Goal: Transaction & Acquisition: Purchase product/service

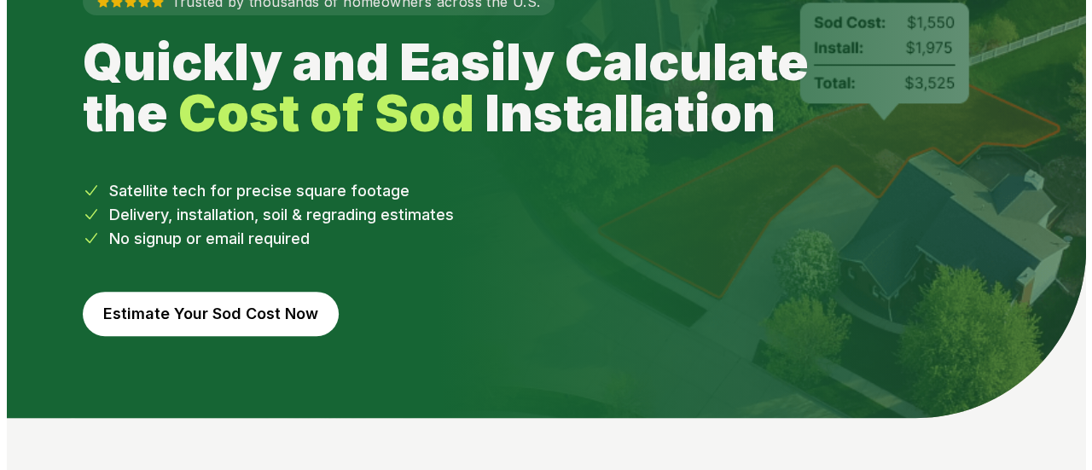
scroll to position [166, 0]
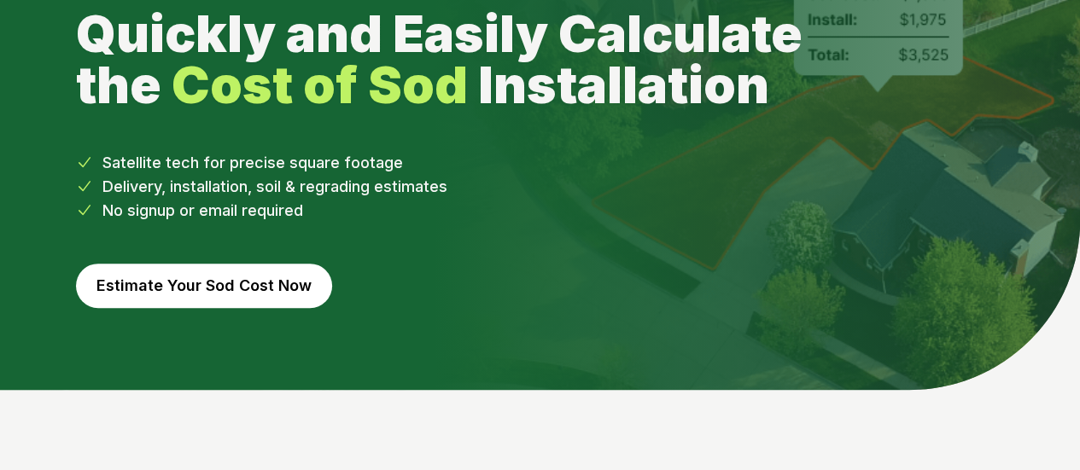
click at [192, 265] on button "Estimate Your Sod Cost Now" at bounding box center [204, 286] width 256 height 44
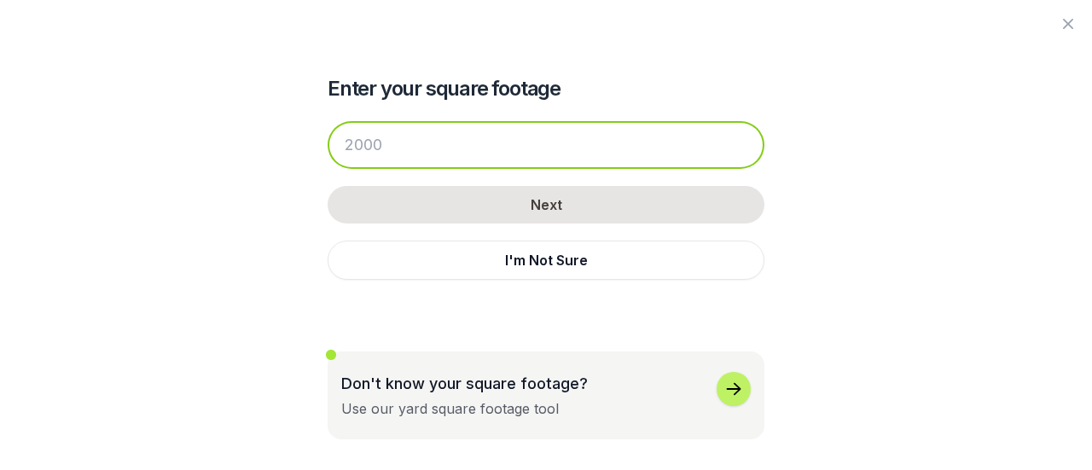
click at [346, 132] on input "number" at bounding box center [546, 145] width 437 height 48
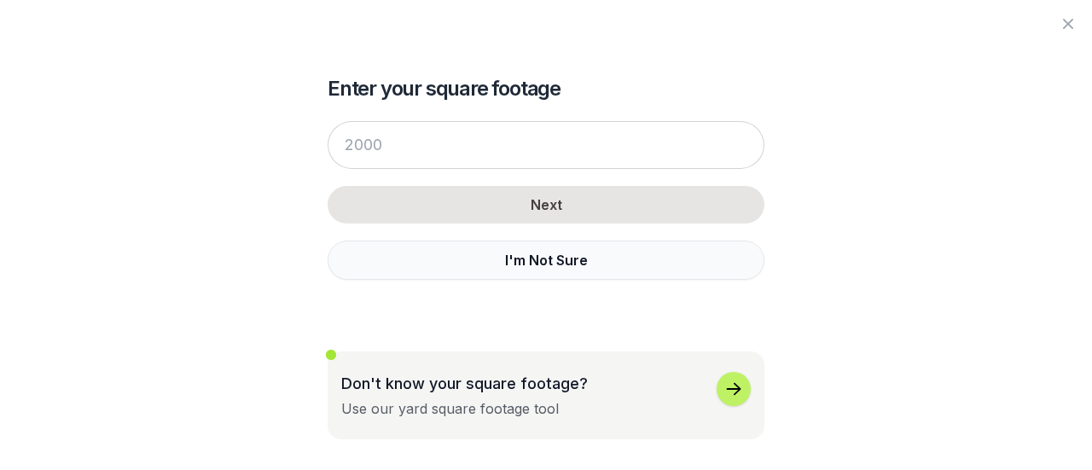
click at [556, 262] on button "I'm Not Sure" at bounding box center [546, 260] width 437 height 39
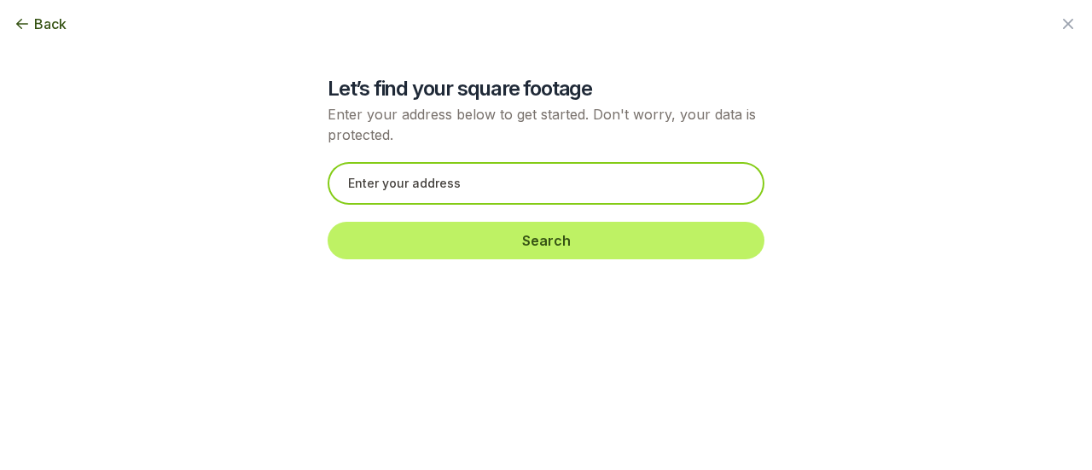
click at [443, 182] on input "text" at bounding box center [546, 183] width 437 height 43
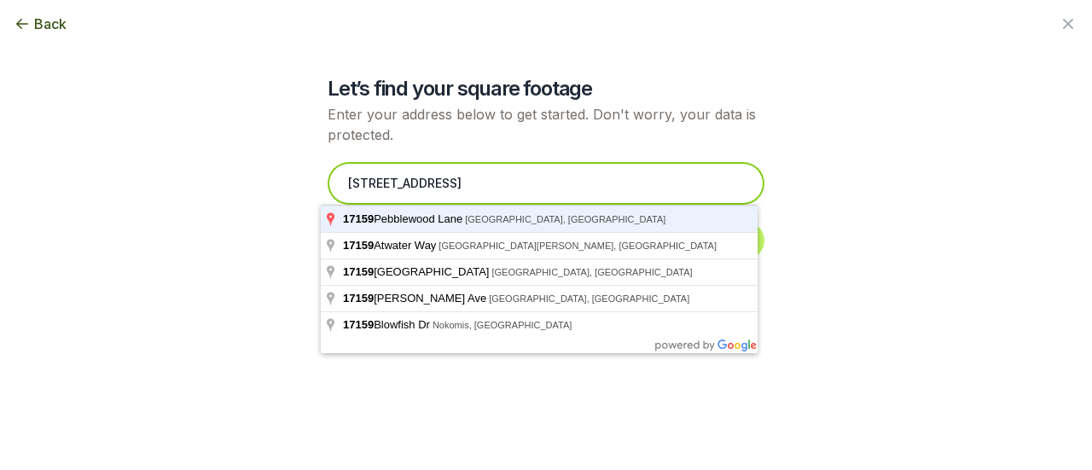
type input "[STREET_ADDRESS]"
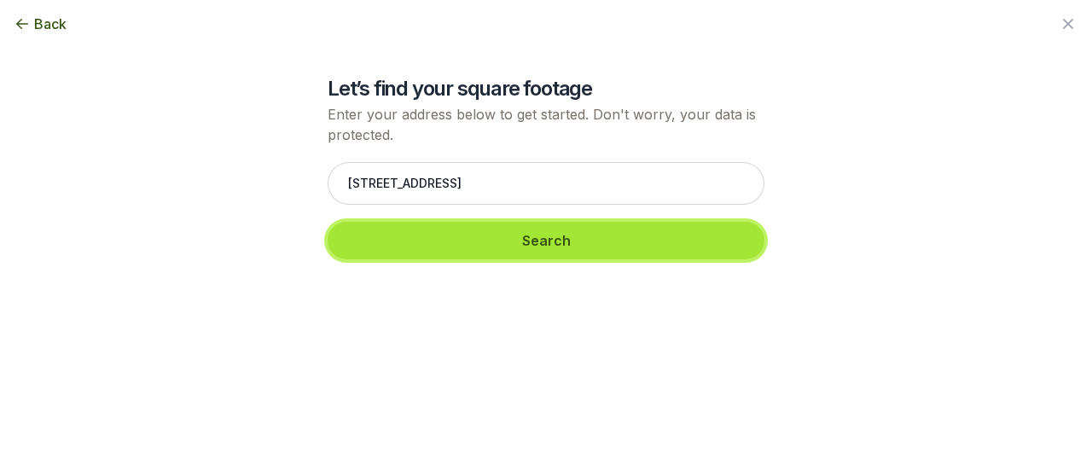
click at [399, 236] on button "Search" at bounding box center [546, 241] width 437 height 38
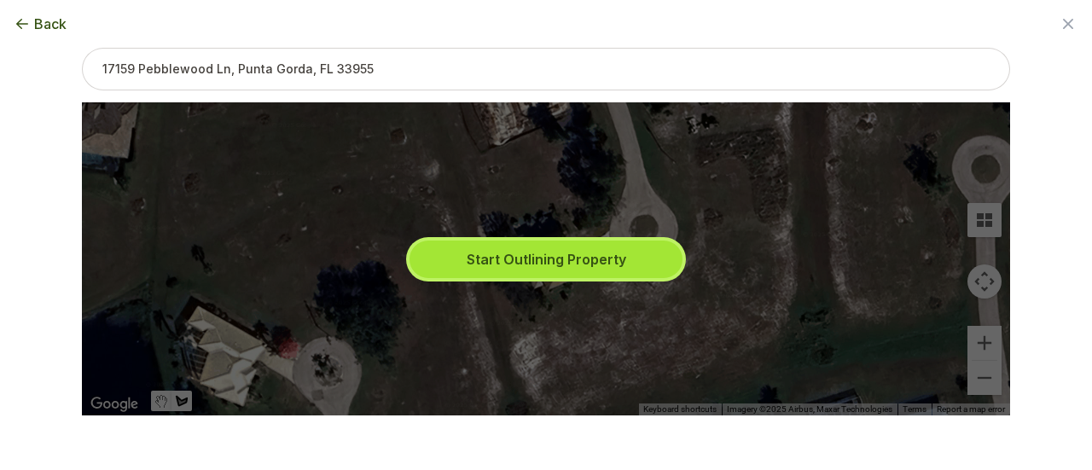
click at [527, 254] on button "Start Outlining Property" at bounding box center [546, 260] width 273 height 38
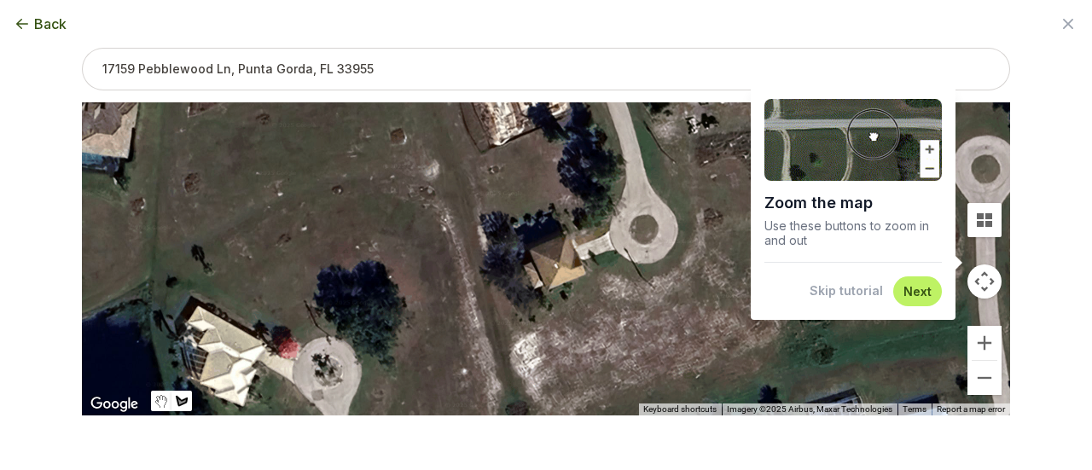
click at [914, 291] on button "Next" at bounding box center [918, 291] width 28 height 16
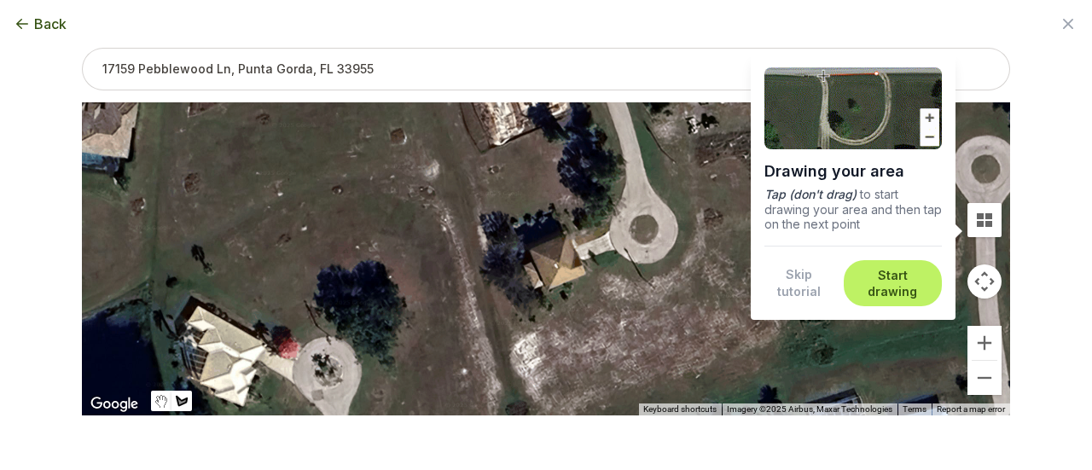
click at [914, 291] on button "Start drawing" at bounding box center [893, 283] width 78 height 33
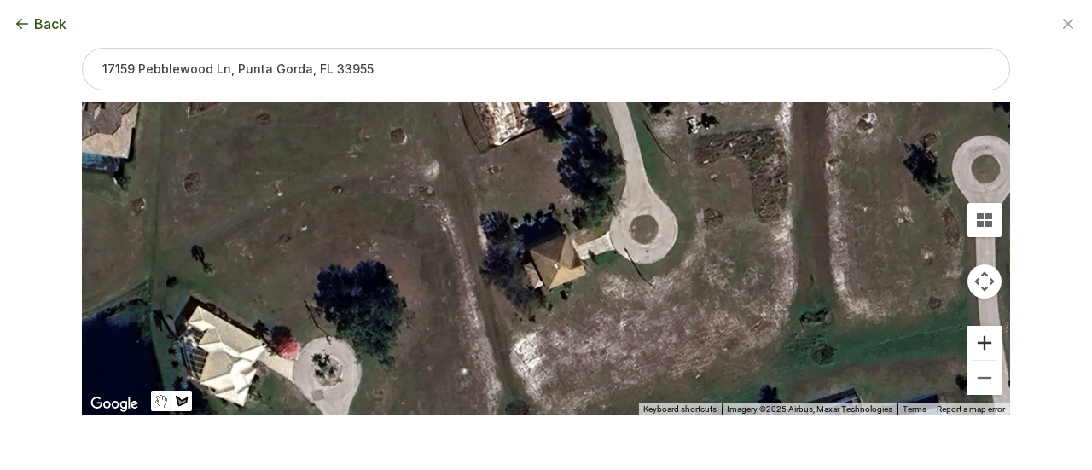
click at [975, 351] on button "Zoom in" at bounding box center [985, 343] width 34 height 34
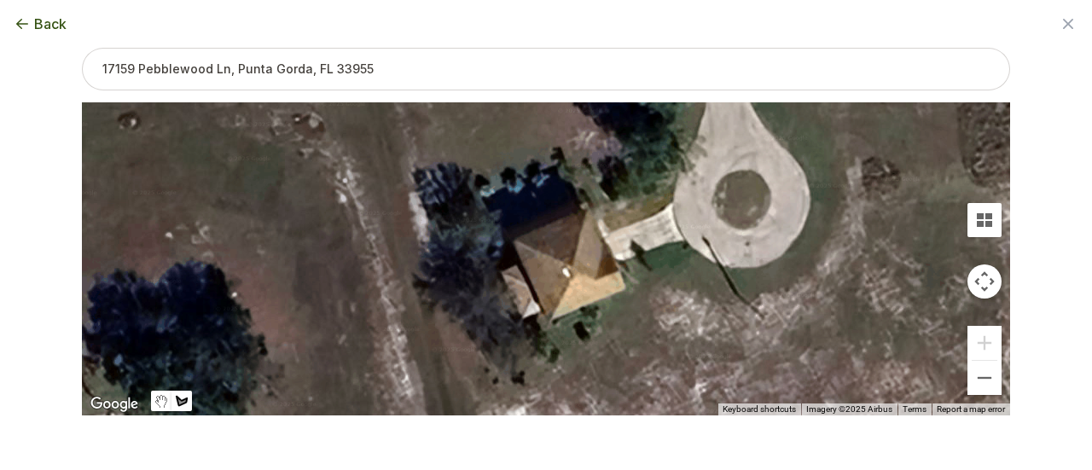
click at [666, 206] on div at bounding box center [546, 259] width 928 height 313
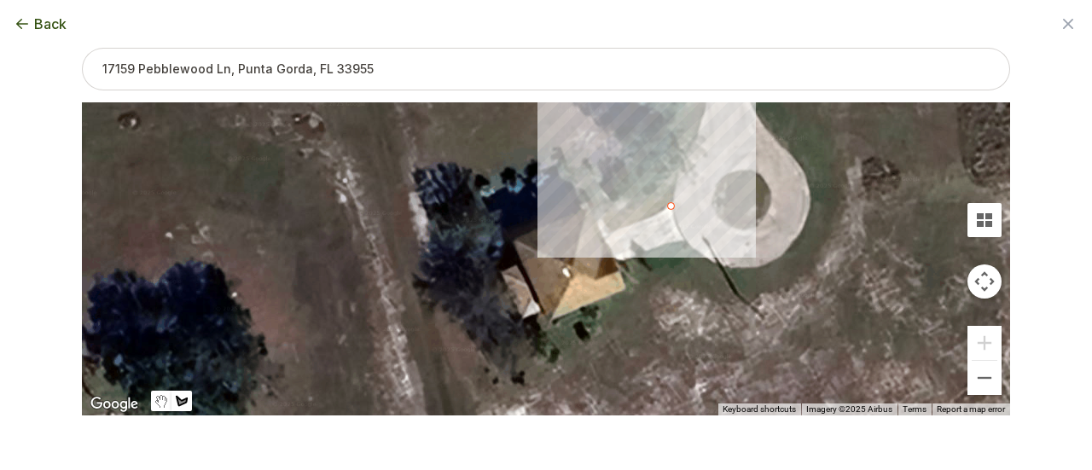
click at [672, 172] on div at bounding box center [546, 259] width 928 height 313
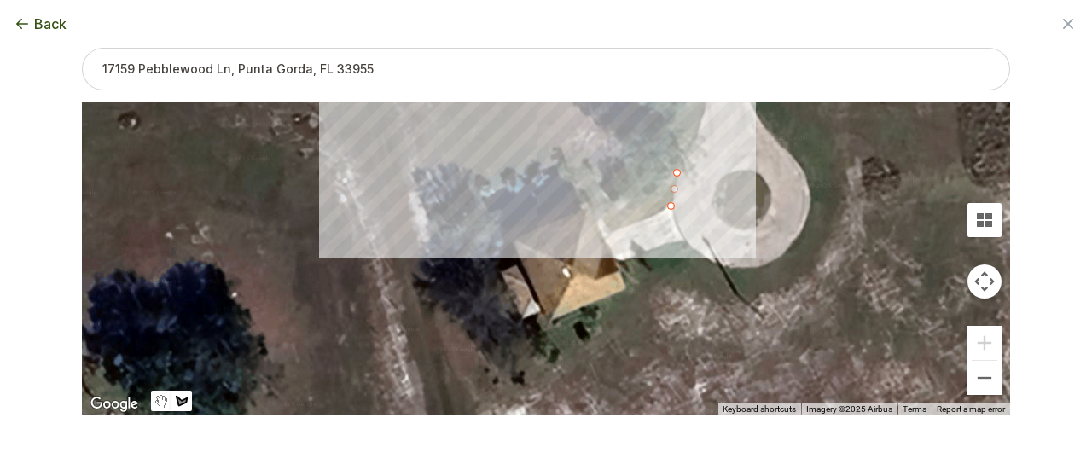
click at [416, 190] on div at bounding box center [546, 259] width 928 height 313
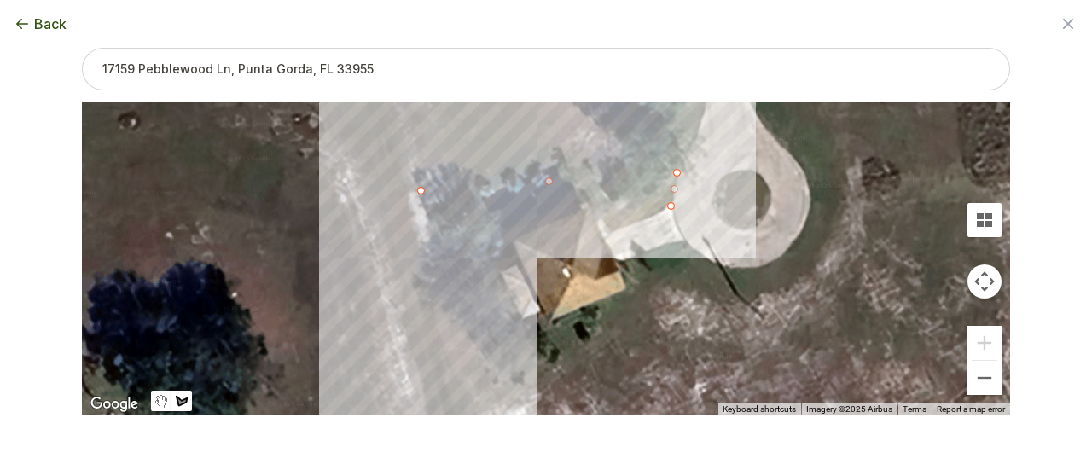
click at [440, 312] on div at bounding box center [546, 259] width 928 height 313
click at [454, 420] on div "Back Enter your square footage Next I'm Not Sure Don't know your square footage…" at bounding box center [546, 235] width 983 height 470
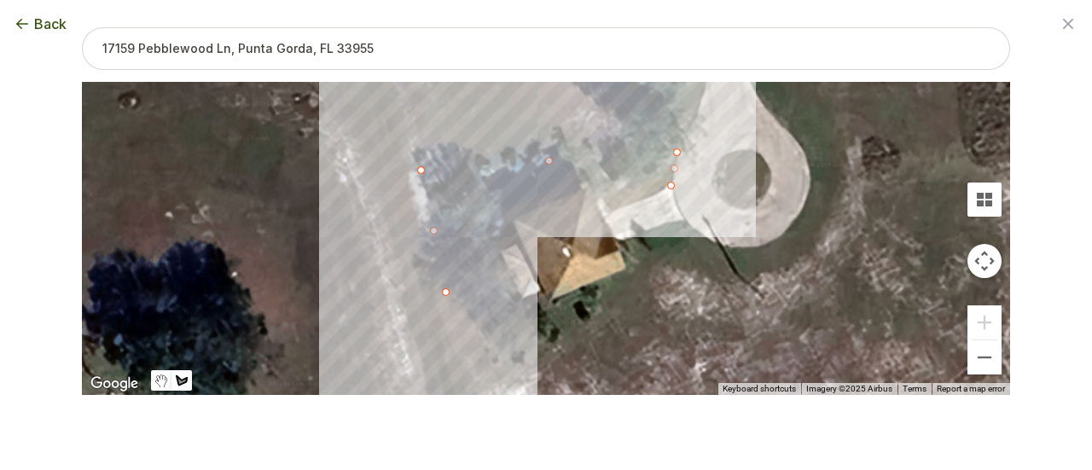
scroll to position [20, 0]
click at [459, 395] on div "Back Enter your square footage Next I'm Not Sure Don't know your square footage…" at bounding box center [546, 215] width 983 height 470
click at [459, 392] on div at bounding box center [546, 239] width 928 height 313
click at [493, 392] on div at bounding box center [546, 239] width 928 height 313
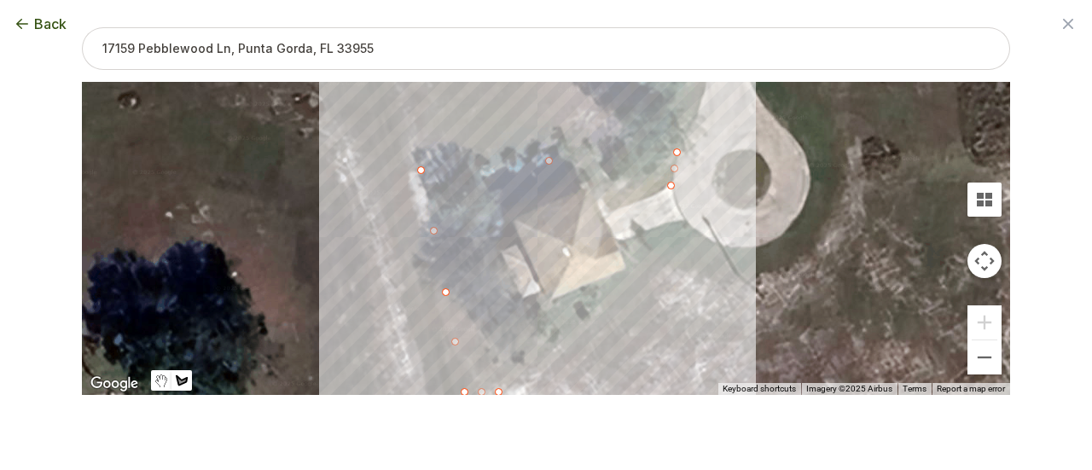
click at [687, 230] on div at bounding box center [546, 239] width 928 height 313
click at [678, 219] on div at bounding box center [546, 239] width 928 height 313
click at [618, 238] on div at bounding box center [546, 239] width 928 height 313
click at [620, 267] on div at bounding box center [546, 239] width 928 height 313
click at [544, 301] on div at bounding box center [546, 239] width 928 height 313
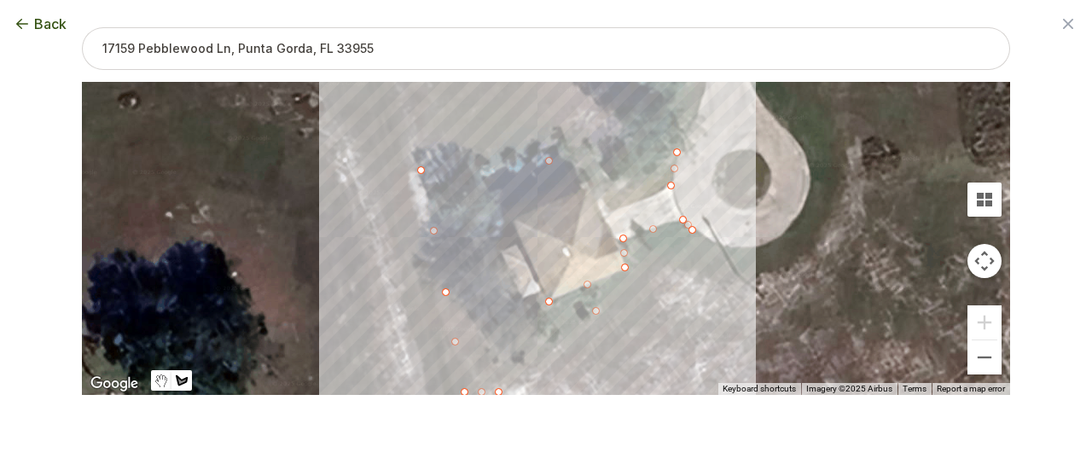
click at [531, 289] on div at bounding box center [546, 239] width 928 height 313
click at [517, 297] on div at bounding box center [546, 239] width 928 height 313
click at [493, 252] on div at bounding box center [546, 239] width 928 height 313
click at [514, 243] on div at bounding box center [546, 239] width 928 height 313
click at [510, 218] on div at bounding box center [546, 239] width 928 height 313
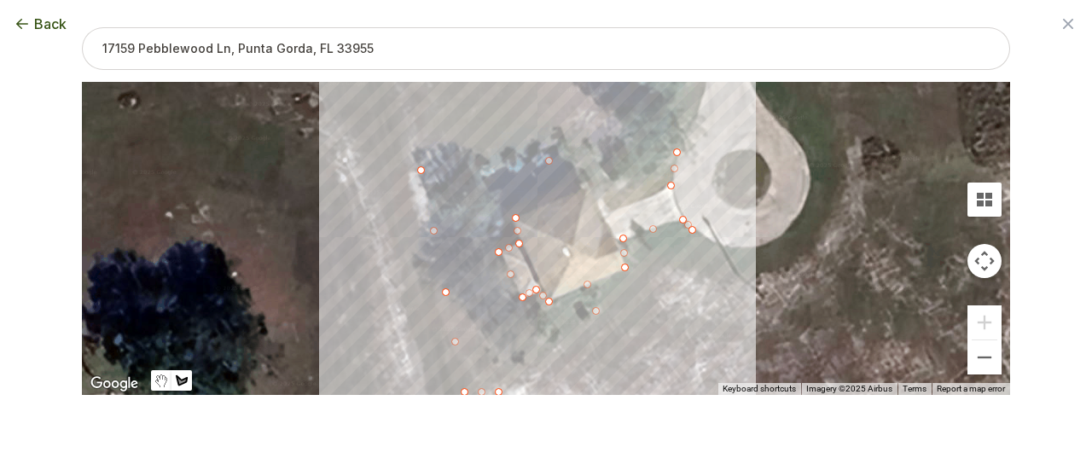
click at [584, 187] on div at bounding box center [546, 239] width 928 height 313
click at [601, 217] on div at bounding box center [546, 239] width 928 height 313
click at [662, 190] on div at bounding box center [546, 239] width 928 height 313
type input "7835"
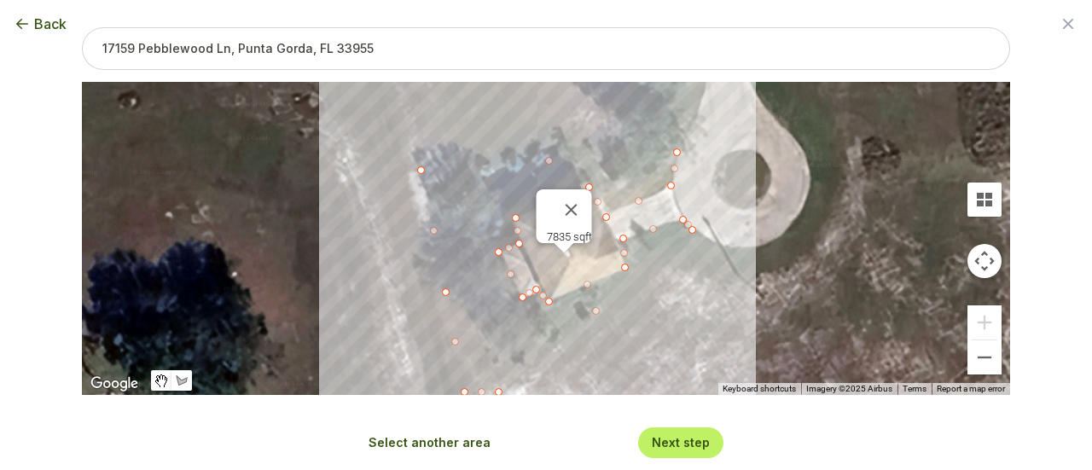
click at [680, 454] on div "Next step" at bounding box center [680, 443] width 85 height 30
click at [679, 445] on button "Next step" at bounding box center [681, 442] width 58 height 16
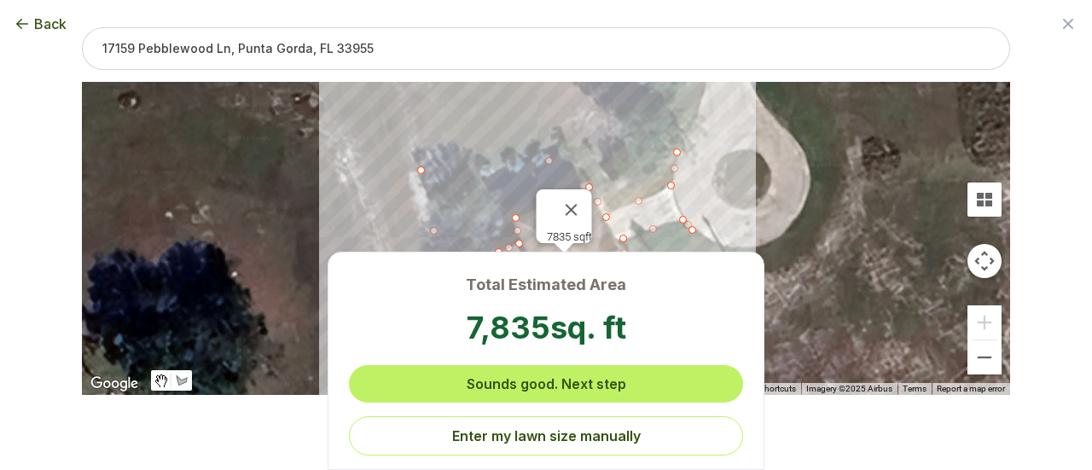
scroll to position [0, 0]
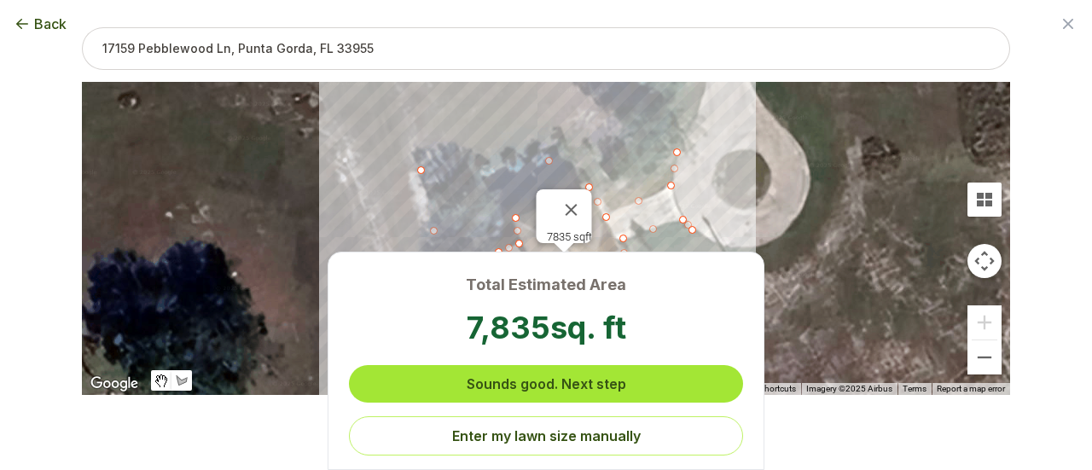
click at [611, 387] on button "Sounds good. Next step" at bounding box center [546, 384] width 394 height 38
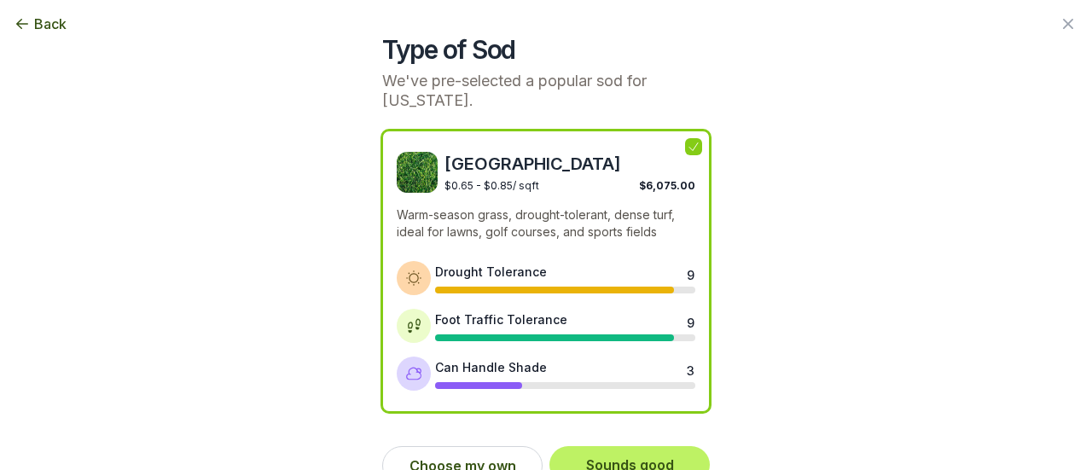
scroll to position [41, 0]
click at [687, 146] on icon at bounding box center [694, 147] width 14 height 14
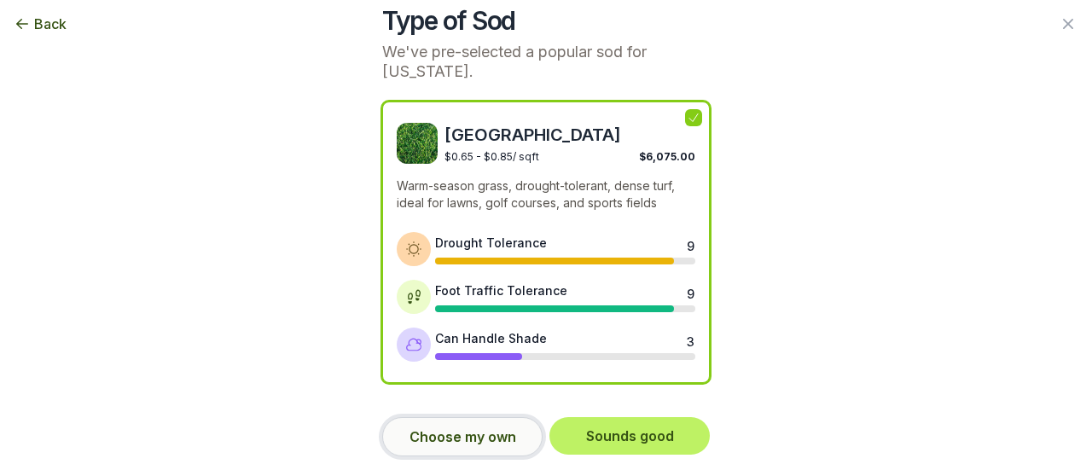
click at [447, 422] on button "Choose my own" at bounding box center [462, 436] width 160 height 39
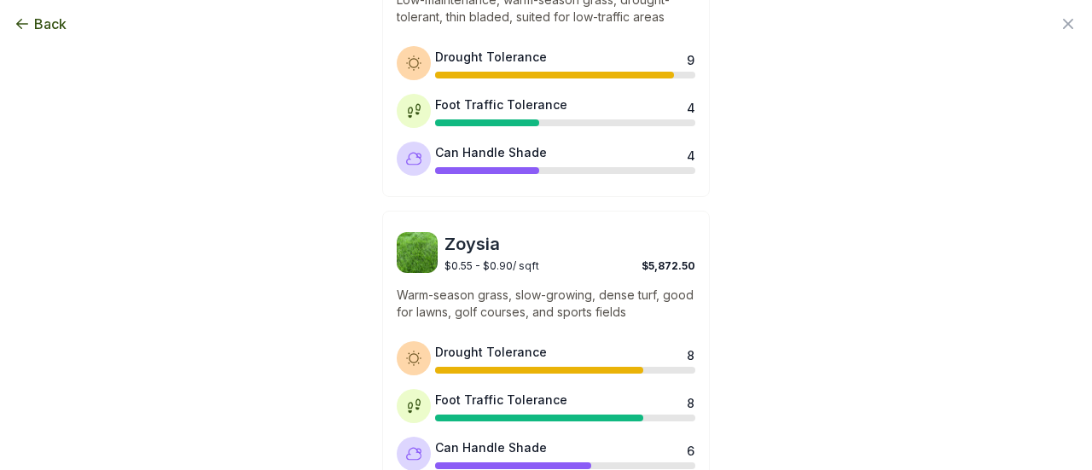
scroll to position [553, 0]
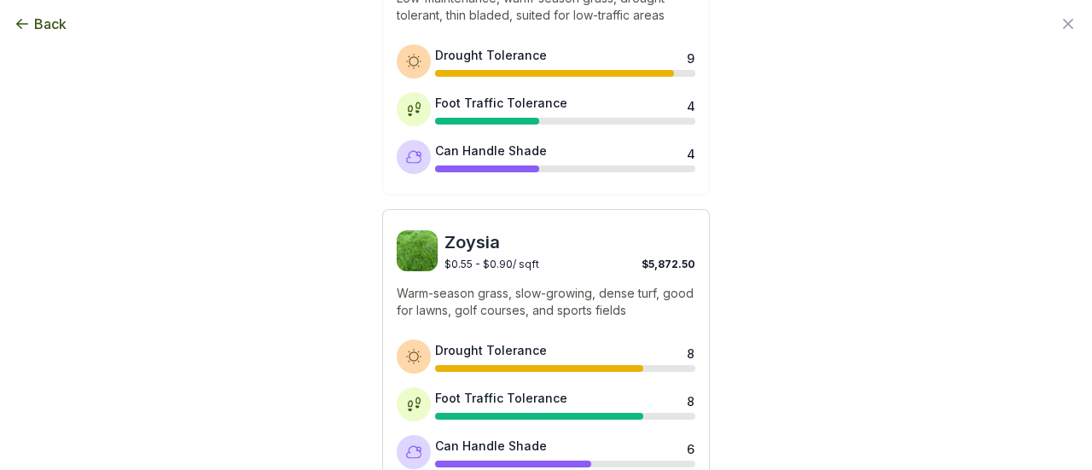
click at [676, 228] on div "Zoysia $0.55 - $0.90 / sqft $5,872.50 Warm-season grass, slow-growing, dense tu…" at bounding box center [546, 350] width 328 height 282
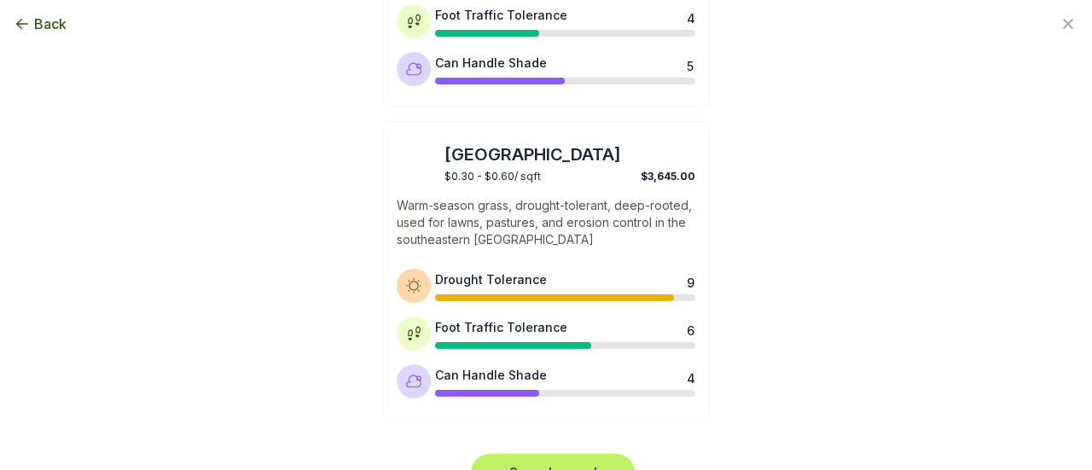
scroll to position [1575, 0]
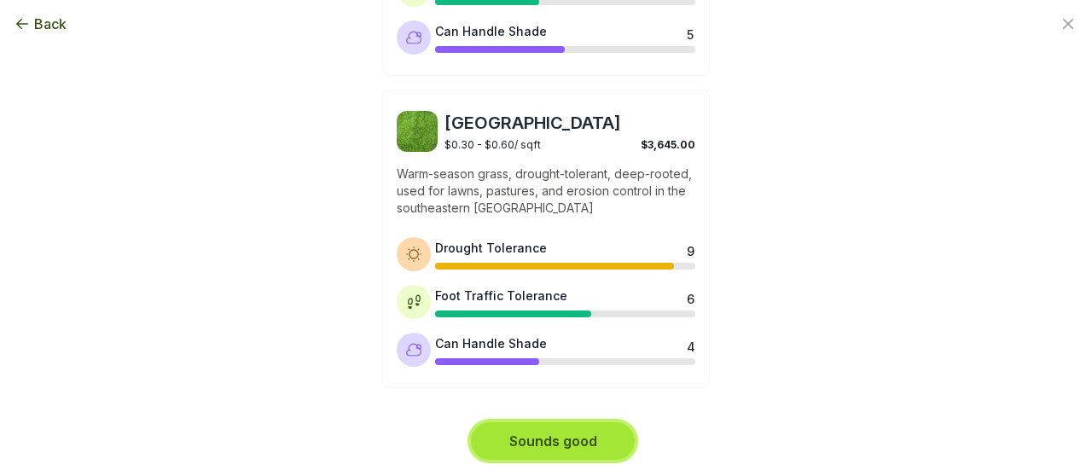
click at [497, 438] on button "Sounds good" at bounding box center [553, 441] width 164 height 38
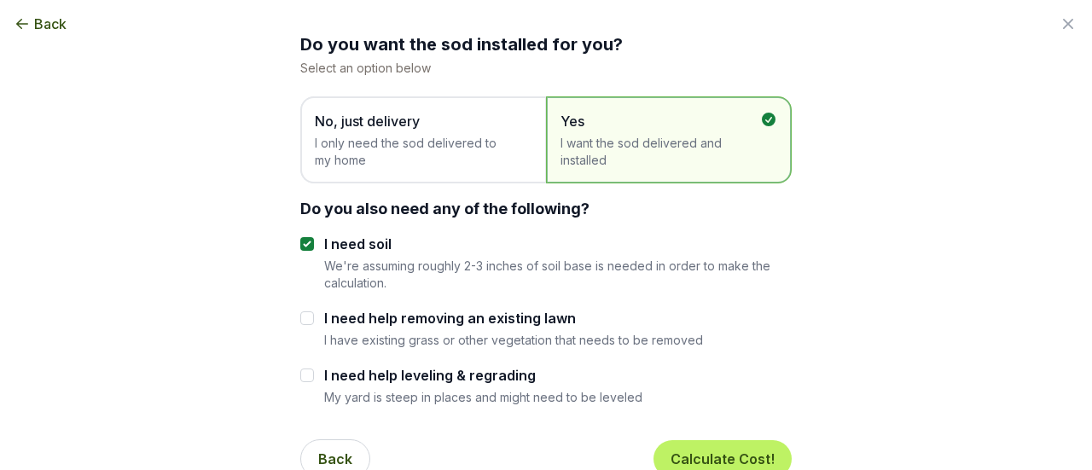
scroll to position [73, 0]
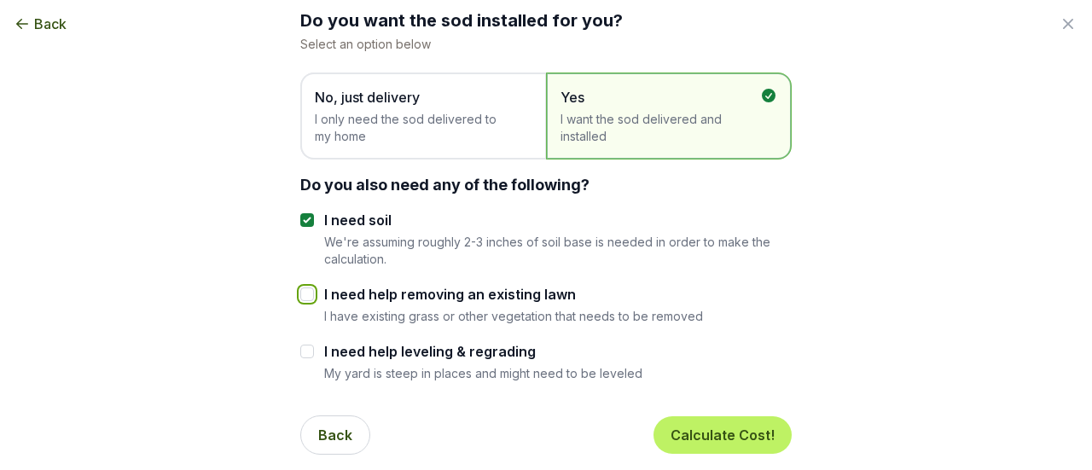
click at [300, 291] on input "I need help removing an existing lawn" at bounding box center [307, 295] width 14 height 14
checkbox input "true"
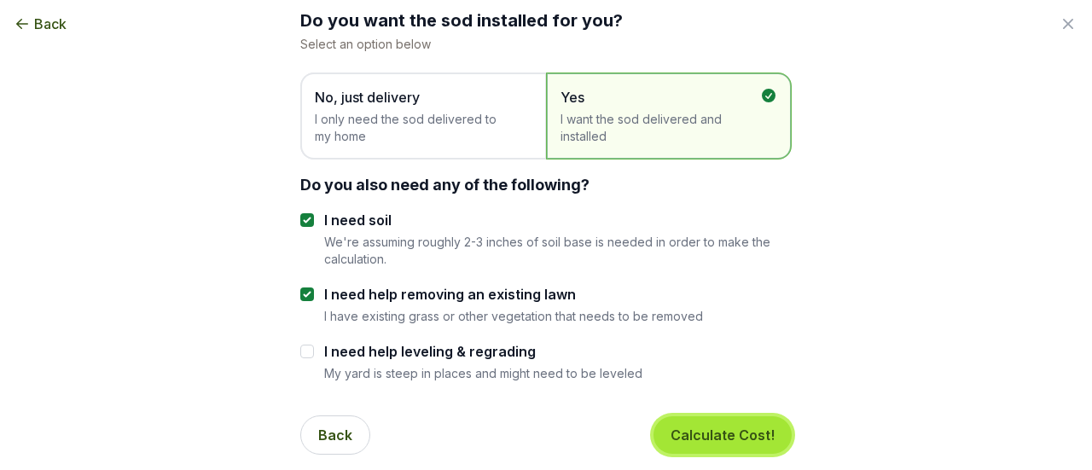
click at [680, 429] on button "Calculate Cost!" at bounding box center [723, 435] width 138 height 38
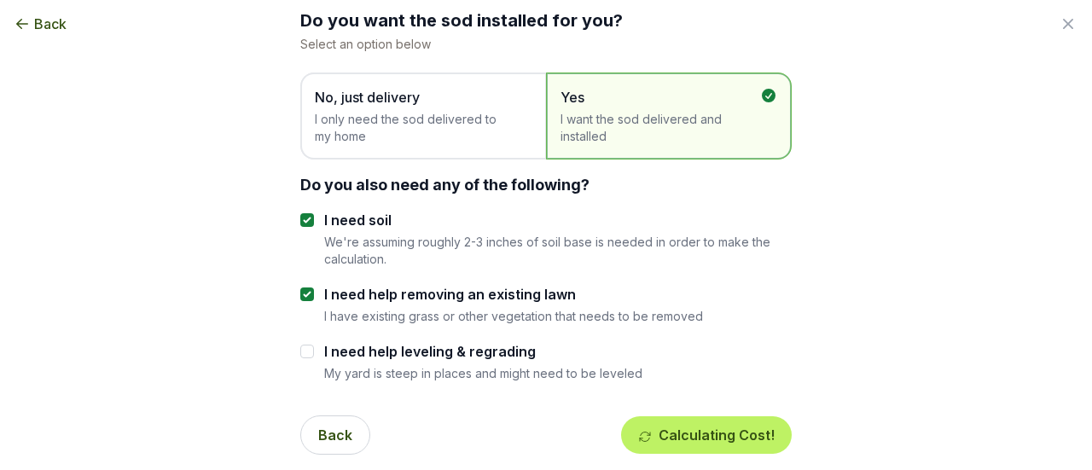
scroll to position [0, 0]
